Goal: Information Seeking & Learning: Learn about a topic

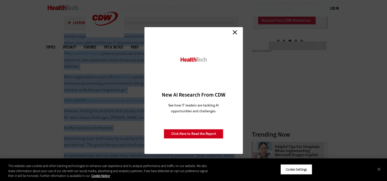
scroll to position [805, 0]
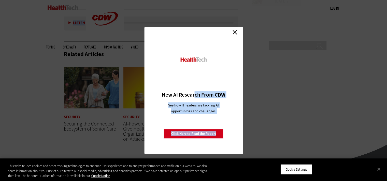
drag, startPoint x: 63, startPoint y: 52, endPoint x: 193, endPoint y: 94, distance: 136.8
click at [236, 31] on link "Close" at bounding box center [235, 32] width 8 height 8
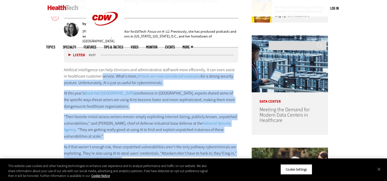
scroll to position [251, 0]
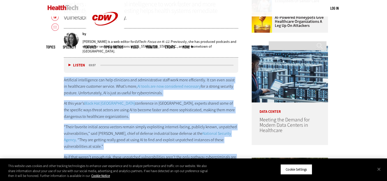
drag, startPoint x: 185, startPoint y: 137, endPoint x: 58, endPoint y: 72, distance: 142.9
copy div "Loremipsum dolorsitamet con adip elitseddoe tem incididuntutla etdol magn aliq …"
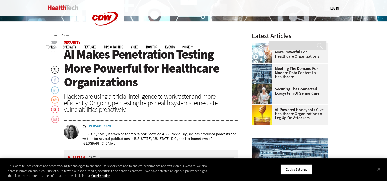
scroll to position [156, 0]
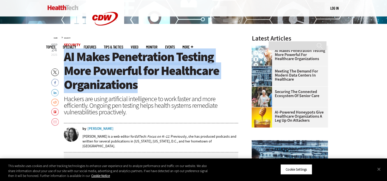
drag, startPoint x: 138, startPoint y: 86, endPoint x: 67, endPoint y: 53, distance: 78.7
click at [67, 53] on h1 "AI Makes Penetration Testing More Powerful for Healthcare Organizations" at bounding box center [151, 71] width 174 height 42
copy span "AI Makes Penetration Testing More Powerful for Healthcare Organizations"
